Goal: Task Accomplishment & Management: Complete application form

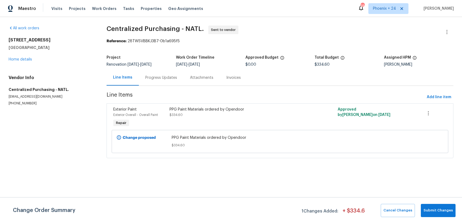
click at [99, 6] on span "Work Orders" at bounding box center [104, 8] width 24 height 5
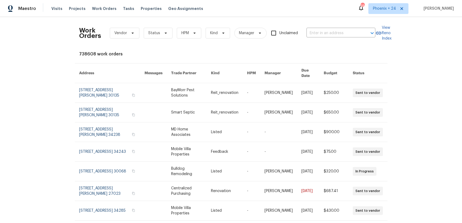
click at [320, 39] on div "Work Orders Vendor Status HPM Kind Manager Unclaimed ​" at bounding box center [227, 33] width 296 height 24
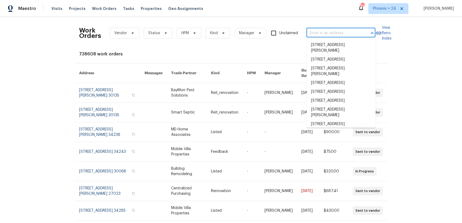
click at [320, 35] on input "text" at bounding box center [333, 33] width 54 height 8
paste input "[STREET_ADDRESS]"
type input "[STREET_ADDRESS]"
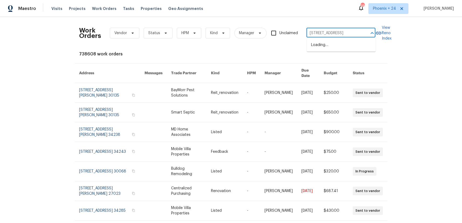
scroll to position [0, 19]
click at [331, 48] on li "[STREET_ADDRESS]" at bounding box center [341, 45] width 69 height 9
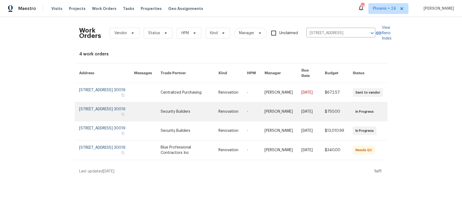
click at [205, 102] on link at bounding box center [190, 111] width 58 height 19
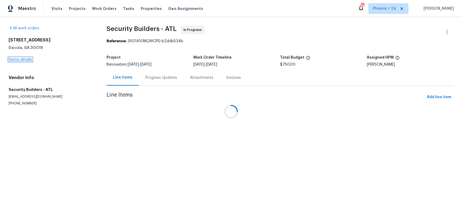
click at [11, 60] on link "Home details" at bounding box center [20, 60] width 23 height 4
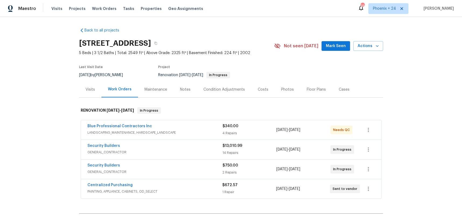
click at [111, 182] on div "Centralized Purchasing PAINTING, APPLIANCE, CABINETS, OD_SELECT $672.57 1 Repai…" at bounding box center [231, 188] width 300 height 19
drag, startPoint x: 111, startPoint y: 184, endPoint x: 126, endPoint y: 184, distance: 15.3
click at [111, 184] on link "Centralized Purchasing" at bounding box center [109, 185] width 45 height 4
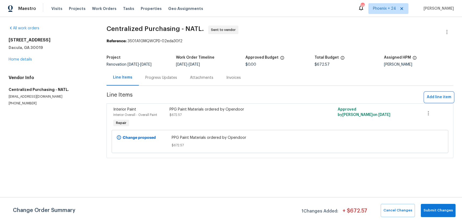
click at [432, 100] on span "Add line item" at bounding box center [439, 97] width 24 height 7
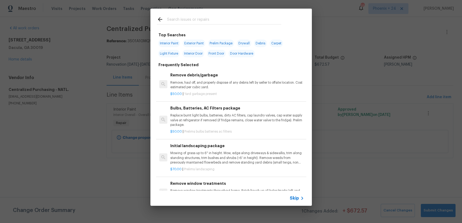
click at [199, 20] on input "text" at bounding box center [224, 20] width 114 height 8
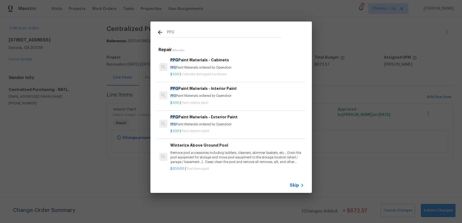
type input "PPG"
click at [244, 121] on div "PPG Paint Materials - Exterior Paint PPG Paint Materials ordered by Opendoor" at bounding box center [236, 120] width 133 height 13
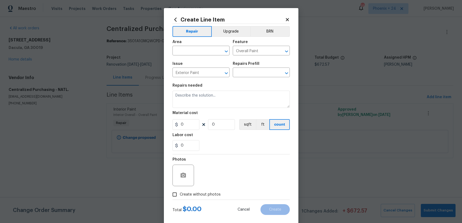
type input "PPG Paint Materials - Exterior Paint $1.00"
type textarea "PPG Paint Materials ordered by Opendoor"
type input "1"
click at [178, 47] on figure "Area ​" at bounding box center [200, 47] width 57 height 15
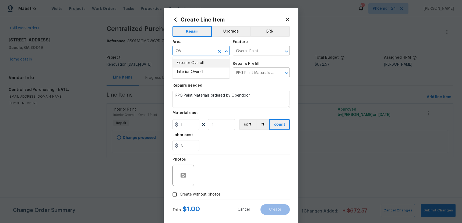
click at [190, 63] on li "Exterior Overall" at bounding box center [200, 63] width 57 height 9
type input "Exterior Overall"
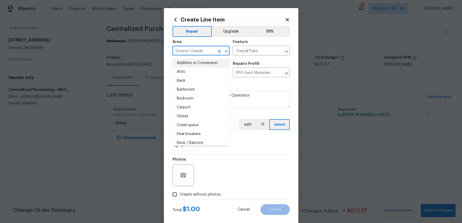
drag, startPoint x: 265, startPoint y: 141, endPoint x: 226, endPoint y: 135, distance: 39.7
click at [259, 140] on div "0" at bounding box center [230, 145] width 117 height 11
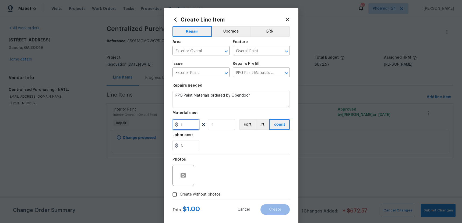
drag, startPoint x: 195, startPoint y: 126, endPoint x: 169, endPoint y: 121, distance: 26.1
click at [169, 122] on div "Create Line Item Repair Upgrade BRN Area Exterior Overall ​ Feature Overall Pai…" at bounding box center [231, 116] width 135 height 216
type input "443.16"
click at [200, 193] on span "Create without photos" at bounding box center [200, 195] width 41 height 6
click at [180, 193] on input "Create without photos" at bounding box center [175, 194] width 10 height 10
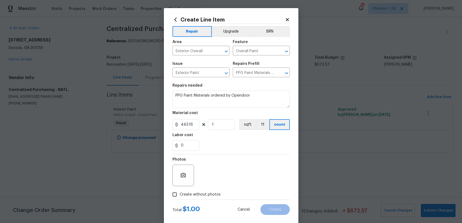
checkbox input "true"
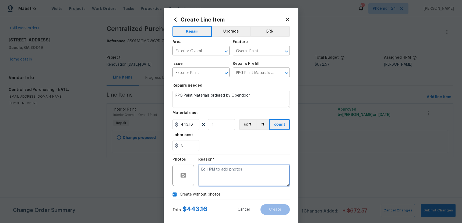
click at [208, 186] on textarea at bounding box center [243, 176] width 91 height 22
type textarea "NA"
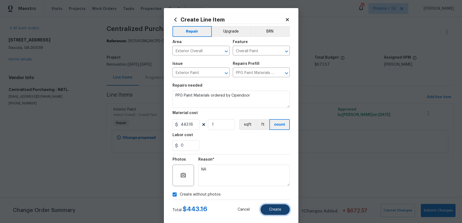
click at [282, 205] on button "Create" at bounding box center [274, 209] width 29 height 11
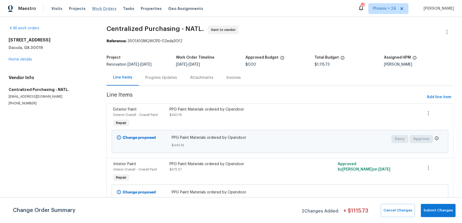
click at [92, 9] on span "Work Orders" at bounding box center [104, 8] width 24 height 5
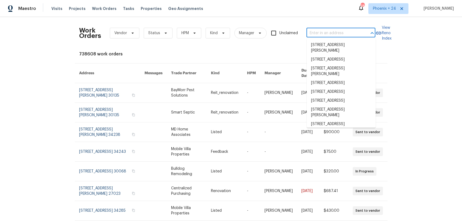
click at [331, 33] on input "text" at bounding box center [333, 33] width 54 height 8
paste input "[STREET_ADDRESS]"
type input "[STREET_ADDRESS]"
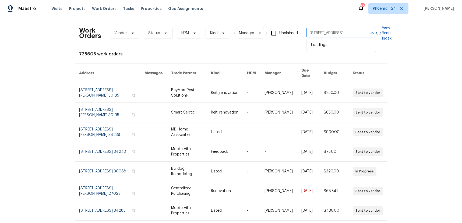
scroll to position [0, 30]
click at [331, 44] on li "[STREET_ADDRESS]" at bounding box center [341, 45] width 69 height 9
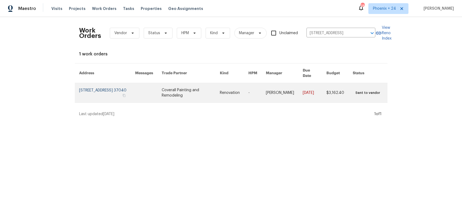
click at [192, 97] on td "Coverall Painting and Remodeling" at bounding box center [186, 93] width 58 height 20
click at [193, 92] on link at bounding box center [191, 92] width 58 height 19
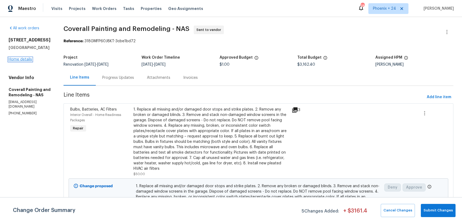
click at [27, 60] on link "Home details" at bounding box center [20, 60] width 23 height 4
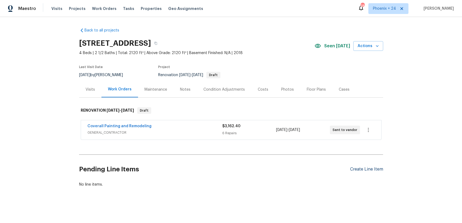
click at [364, 167] on div "Create Line Item" at bounding box center [366, 169] width 33 height 5
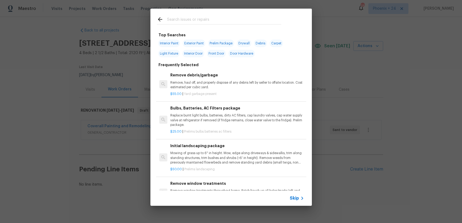
drag, startPoint x: 210, startPoint y: 10, endPoint x: 211, endPoint y: 21, distance: 11.3
click at [210, 11] on div at bounding box center [218, 19] width 137 height 21
click at [211, 21] on input "text" at bounding box center [224, 20] width 114 height 8
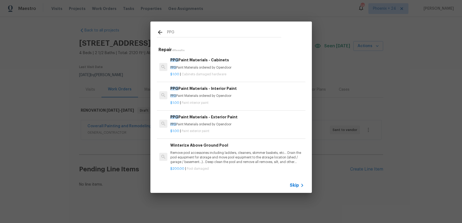
type input "PPG"
click at [244, 87] on h6 "PPG Paint Materials - Interior Paint" at bounding box center [236, 89] width 133 height 6
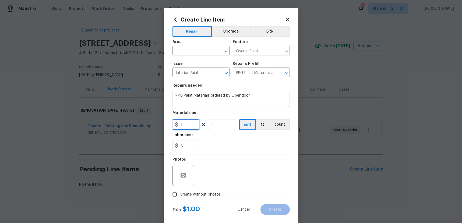
click at [192, 125] on input "1" at bounding box center [185, 124] width 27 height 11
type input "1029.2"
click at [196, 52] on input "text" at bounding box center [193, 51] width 42 height 8
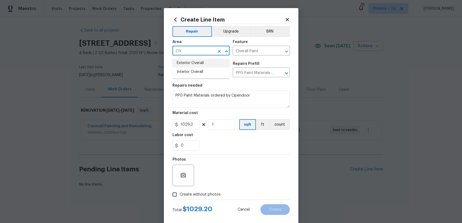
click at [198, 69] on li "Interior Overall" at bounding box center [200, 72] width 57 height 9
type input "Interior Overall"
click at [205, 195] on span "Create without photos" at bounding box center [200, 195] width 41 height 6
click at [180, 195] on input "Create without photos" at bounding box center [175, 194] width 10 height 10
checkbox input "true"
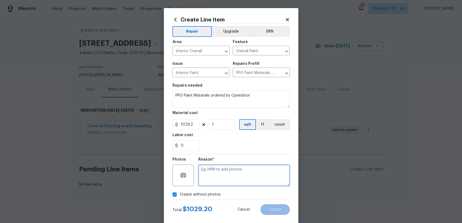
click at [218, 176] on textarea at bounding box center [243, 176] width 91 height 22
type textarea "NA"
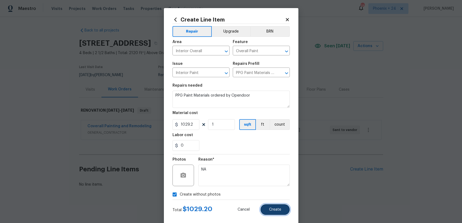
click at [274, 212] on button "Create" at bounding box center [274, 209] width 29 height 11
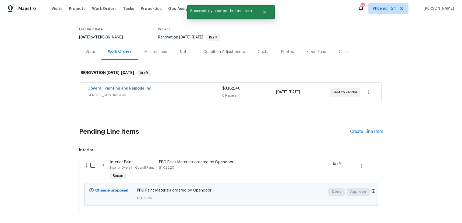
scroll to position [62, 0]
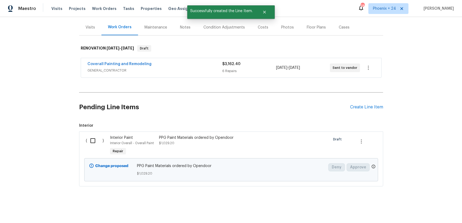
drag, startPoint x: 88, startPoint y: 139, endPoint x: 94, endPoint y: 141, distance: 7.0
click at [88, 139] on input "checkbox" at bounding box center [94, 140] width 15 height 11
checkbox input "true"
click at [418, 210] on span "Create Work Order" at bounding box center [431, 209] width 36 height 7
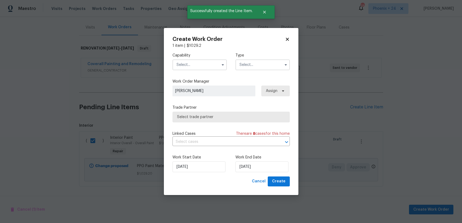
drag, startPoint x: 220, startPoint y: 66, endPoint x: 216, endPoint y: 68, distance: 4.0
click at [219, 67] on span at bounding box center [223, 65] width 8 height 8
drag, startPoint x: 199, startPoint y: 59, endPoint x: 203, endPoint y: 73, distance: 14.6
click at [200, 64] on div at bounding box center [199, 64] width 54 height 11
drag, startPoint x: 202, startPoint y: 65, endPoint x: 202, endPoint y: 69, distance: 4.3
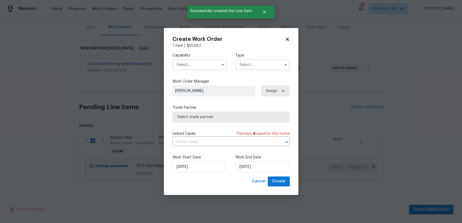
click at [202, 65] on input "text" at bounding box center [199, 64] width 54 height 11
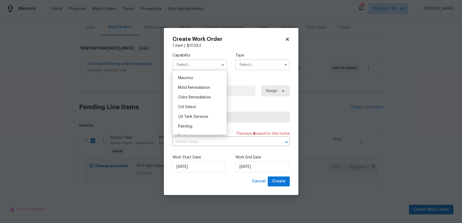
scroll to position [408, 0]
click at [205, 116] on div "Painting" at bounding box center [200, 120] width 52 height 10
type input "Painting"
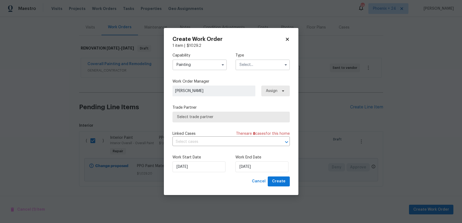
click at [245, 65] on input "text" at bounding box center [262, 64] width 54 height 11
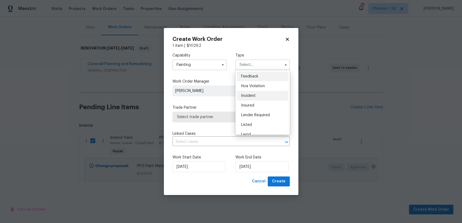
scroll to position [64, 0]
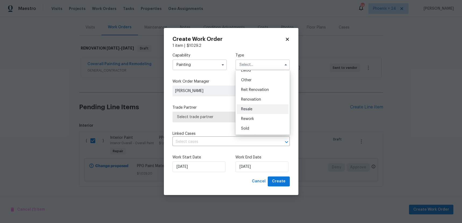
click at [252, 105] on div "Resale" at bounding box center [263, 109] width 52 height 10
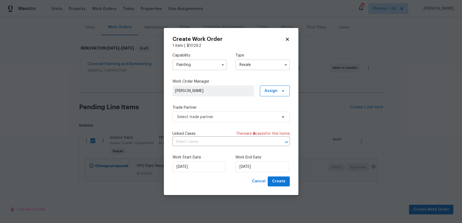
drag, startPoint x: 245, startPoint y: 61, endPoint x: 246, endPoint y: 67, distance: 5.7
click at [246, 62] on input "Resale" at bounding box center [262, 64] width 54 height 11
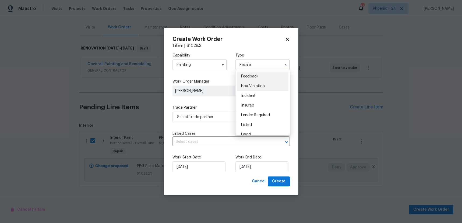
scroll to position [64, 0]
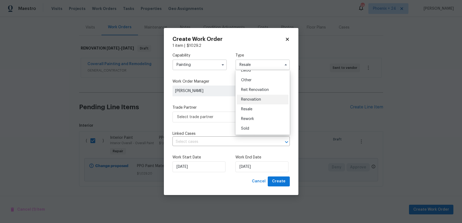
click at [258, 98] on span "Renovation" at bounding box center [251, 100] width 20 height 4
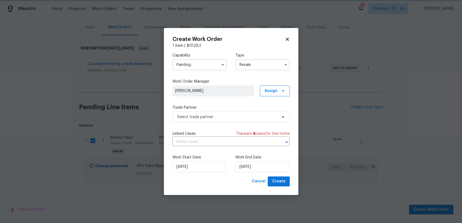
type input "Renovation"
click at [269, 92] on span "Assign" at bounding box center [271, 90] width 13 height 5
click at [270, 113] on div "Assign to me" at bounding box center [275, 113] width 23 height 5
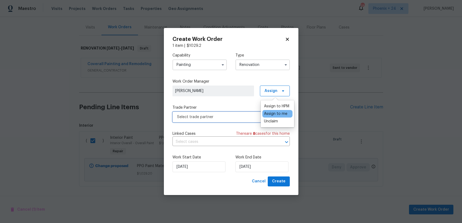
click at [236, 117] on span "Select trade partner" at bounding box center [227, 116] width 100 height 5
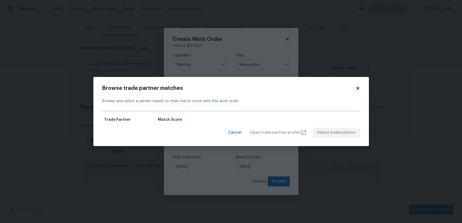
click at [356, 90] on icon at bounding box center [357, 88] width 5 height 5
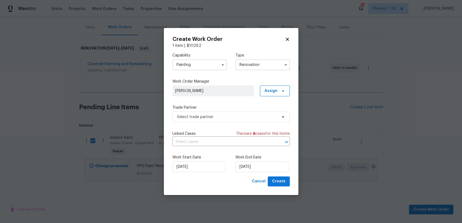
click at [226, 123] on div "Capability Painting Type Renovation Work Order Manager [PERSON_NAME] Assign Tra…" at bounding box center [230, 112] width 117 height 128
click at [225, 119] on span "Select trade partner" at bounding box center [227, 116] width 100 height 5
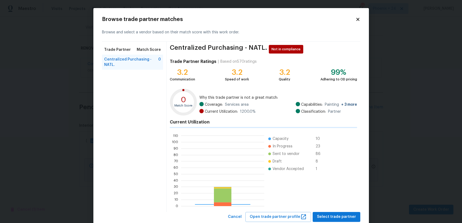
scroll to position [75, 83]
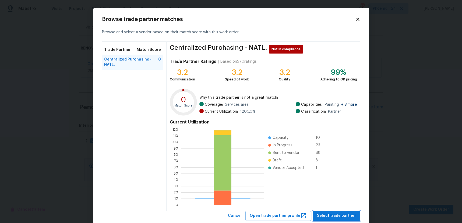
click at [328, 216] on span "Select trade partner" at bounding box center [336, 216] width 39 height 7
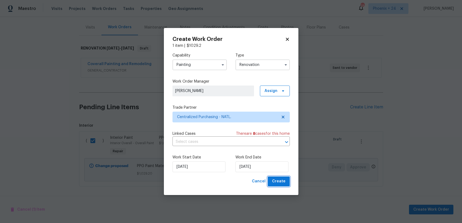
click at [284, 183] on span "Create" at bounding box center [278, 181] width 13 height 7
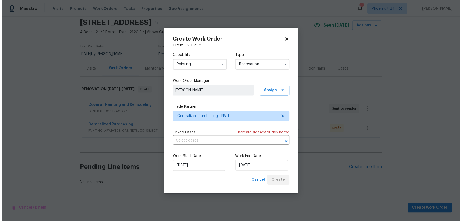
scroll to position [20, 0]
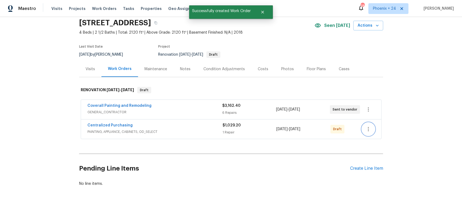
click at [362, 129] on button "button" at bounding box center [368, 129] width 13 height 13
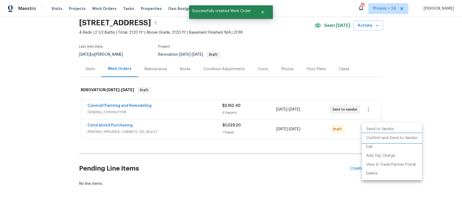
click at [365, 136] on li "Confirm and Send to Vendor" at bounding box center [392, 138] width 60 height 9
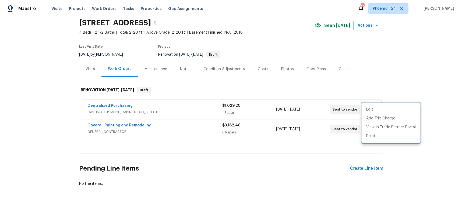
drag, startPoint x: 126, startPoint y: 105, endPoint x: 116, endPoint y: 103, distance: 10.4
click at [122, 105] on div at bounding box center [231, 111] width 462 height 223
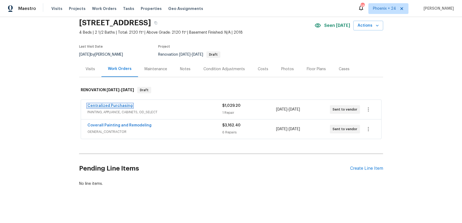
click at [117, 105] on link "Centralized Purchasing" at bounding box center [109, 106] width 45 height 4
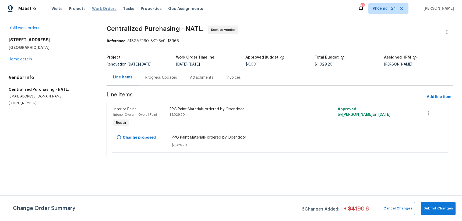
click at [96, 10] on span "Work Orders" at bounding box center [104, 8] width 24 height 5
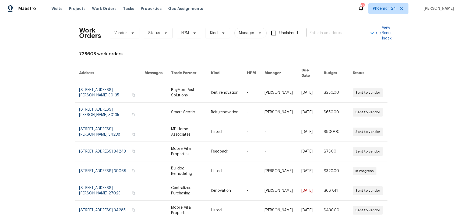
click at [323, 33] on input "text" at bounding box center [333, 33] width 54 height 8
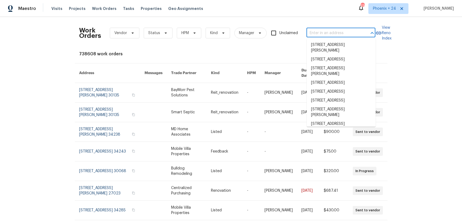
paste input "1FQ2JH805WY1Y"
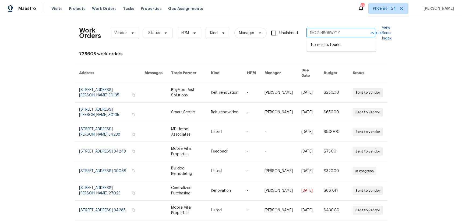
type input "1FQ2JH805WY1Y"
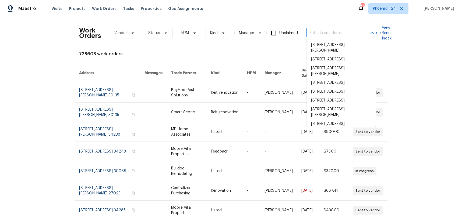
paste input "[STREET_ADDRESS]"
type input "[STREET_ADDRESS]"
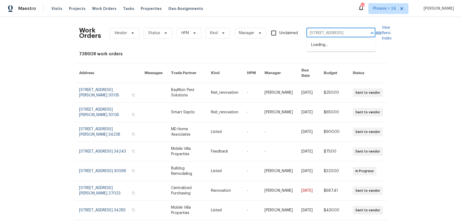
scroll to position [0, 21]
click at [343, 42] on li "[STREET_ADDRESS]" at bounding box center [341, 45] width 69 height 9
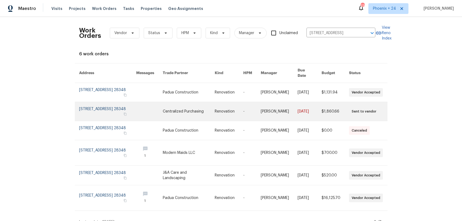
click at [179, 102] on link at bounding box center [189, 111] width 52 height 19
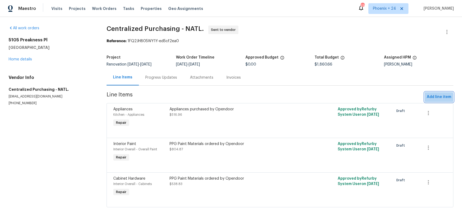
click at [427, 101] on button "Add line item" at bounding box center [439, 97] width 29 height 10
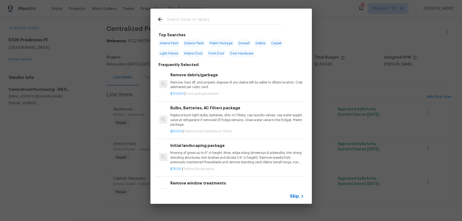
click at [211, 23] on input "text" at bounding box center [224, 20] width 114 height 8
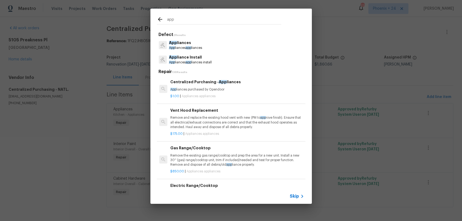
type input "app"
click at [240, 92] on div "$1.00 | Appliances appliances" at bounding box center [236, 95] width 133 height 7
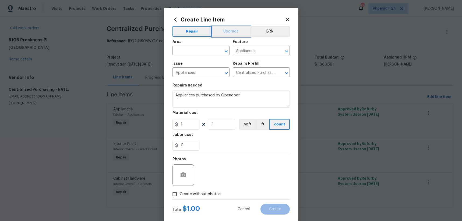
click at [223, 36] on button "Upgrade" at bounding box center [231, 31] width 38 height 11
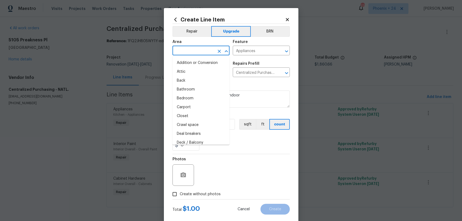
click at [202, 54] on input "text" at bounding box center [193, 51] width 42 height 8
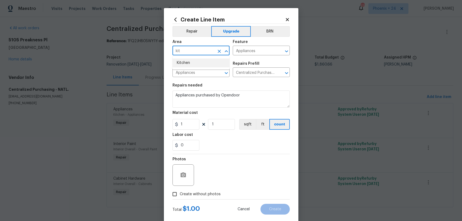
click at [198, 66] on li "Kitchen" at bounding box center [200, 63] width 57 height 9
type input "Kitchen"
drag, startPoint x: 219, startPoint y: 183, endPoint x: 181, endPoint y: 128, distance: 67.5
click at [215, 180] on div "Photos" at bounding box center [230, 171] width 117 height 35
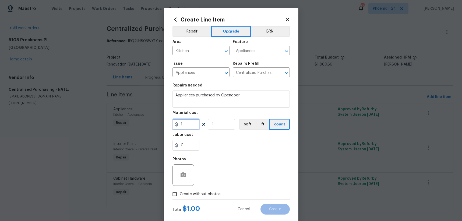
drag, startPoint x: 185, startPoint y: 125, endPoint x: 170, endPoint y: 123, distance: 15.2
click at [170, 123] on div "Create Line Item Repair Upgrade BRN Area Kitchen ​ Feature Appliances ​ Issue A…" at bounding box center [231, 116] width 135 height 216
type input "713.53"
click at [207, 190] on label "Create without photos" at bounding box center [195, 194] width 51 height 10
click at [180, 190] on input "Create without photos" at bounding box center [175, 194] width 10 height 10
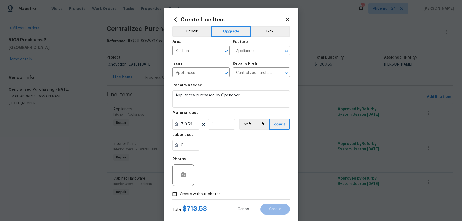
checkbox input "true"
click at [217, 185] on textarea at bounding box center [243, 176] width 91 height 22
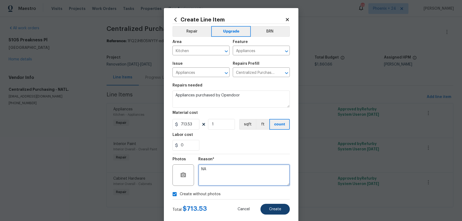
type textarea "NA"
click at [279, 211] on span "Create" at bounding box center [275, 210] width 12 height 4
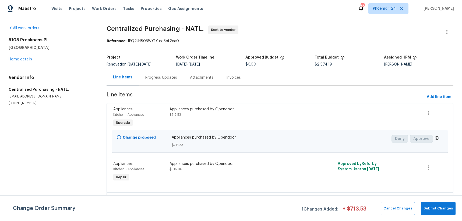
drag, startPoint x: 104, startPoint y: 8, endPoint x: 187, endPoint y: 15, distance: 83.2
click at [104, 8] on span "Work Orders" at bounding box center [104, 8] width 24 height 5
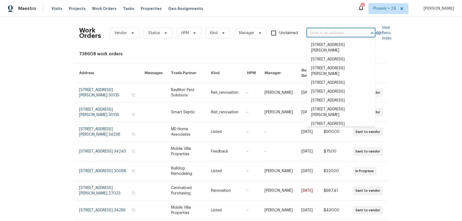
click at [351, 32] on input "text" at bounding box center [333, 33] width 54 height 8
paste input "[STREET_ADDRESS]"
type input "[STREET_ADDRESS]"
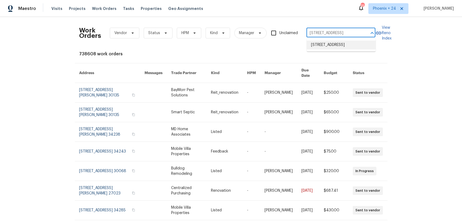
click at [339, 47] on li "[STREET_ADDRESS]" at bounding box center [341, 45] width 69 height 9
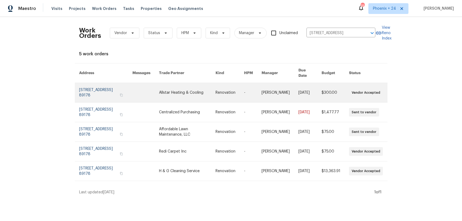
click at [186, 84] on link at bounding box center [187, 92] width 57 height 19
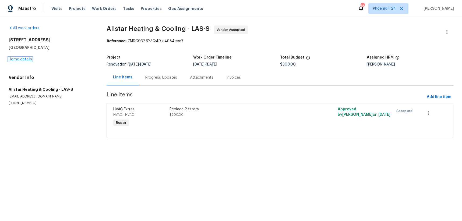
click at [24, 59] on link "Home details" at bounding box center [20, 60] width 23 height 4
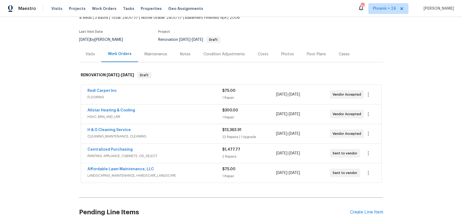
scroll to position [46, 0]
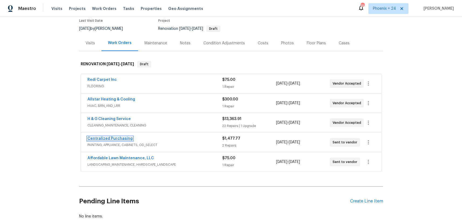
click at [108, 140] on link "Centralized Purchasing" at bounding box center [109, 139] width 45 height 4
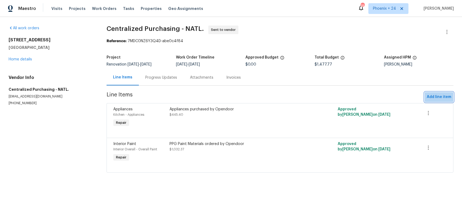
click at [442, 95] on span "Add line item" at bounding box center [439, 97] width 24 height 7
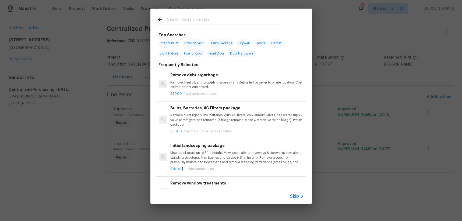
click at [202, 24] on div at bounding box center [219, 24] width 124 height 0
click at [202, 18] on input "text" at bounding box center [224, 20] width 114 height 8
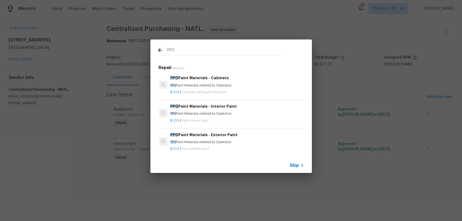
type input "PPG"
click at [238, 88] on div "$1.00 | Cabinets damaged hardware" at bounding box center [236, 91] width 133 height 7
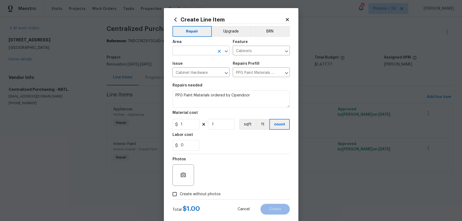
click at [191, 48] on input "text" at bounding box center [193, 51] width 42 height 8
click at [196, 64] on li "Exterior Overall" at bounding box center [200, 63] width 57 height 9
type input "Exterior Overall"
click at [195, 44] on div "Area" at bounding box center [200, 43] width 57 height 7
click at [221, 50] on icon "Clear" at bounding box center [219, 51] width 5 height 5
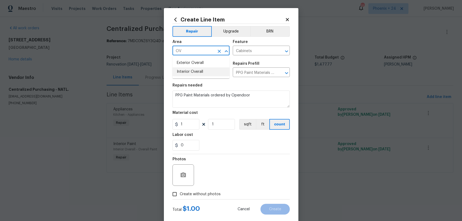
click at [203, 69] on li "Interior Overall" at bounding box center [200, 72] width 57 height 9
type input "Interior Overall"
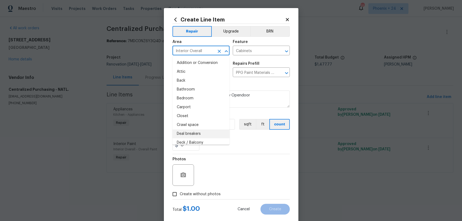
drag, startPoint x: 251, startPoint y: 143, endPoint x: 240, endPoint y: 140, distance: 11.1
click at [251, 143] on div "0" at bounding box center [230, 145] width 117 height 11
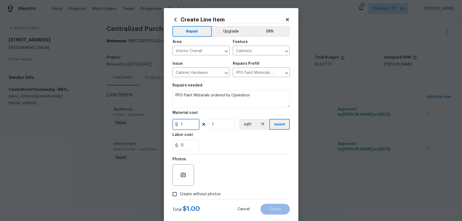
drag, startPoint x: 195, startPoint y: 124, endPoint x: 168, endPoint y: 122, distance: 26.7
click at [168, 122] on div "Create Line Item Repair Upgrade BRN Area Interior Overall ​ Feature Cabinets ​ …" at bounding box center [231, 116] width 135 height 216
type input "581.51"
drag, startPoint x: 205, startPoint y: 194, endPoint x: 206, endPoint y: 192, distance: 2.9
click at [205, 193] on span "Create without photos" at bounding box center [200, 195] width 41 height 6
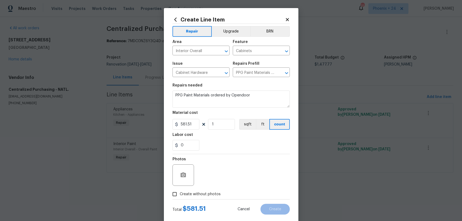
click at [180, 193] on input "Create without photos" at bounding box center [175, 194] width 10 height 10
checkbox input "true"
click at [213, 182] on textarea at bounding box center [243, 176] width 91 height 22
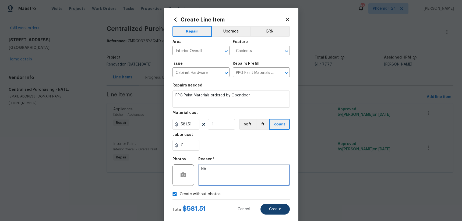
type textarea "NA"
click at [269, 206] on button "Create" at bounding box center [274, 209] width 29 height 11
